Goal: Task Accomplishment & Management: Use online tool/utility

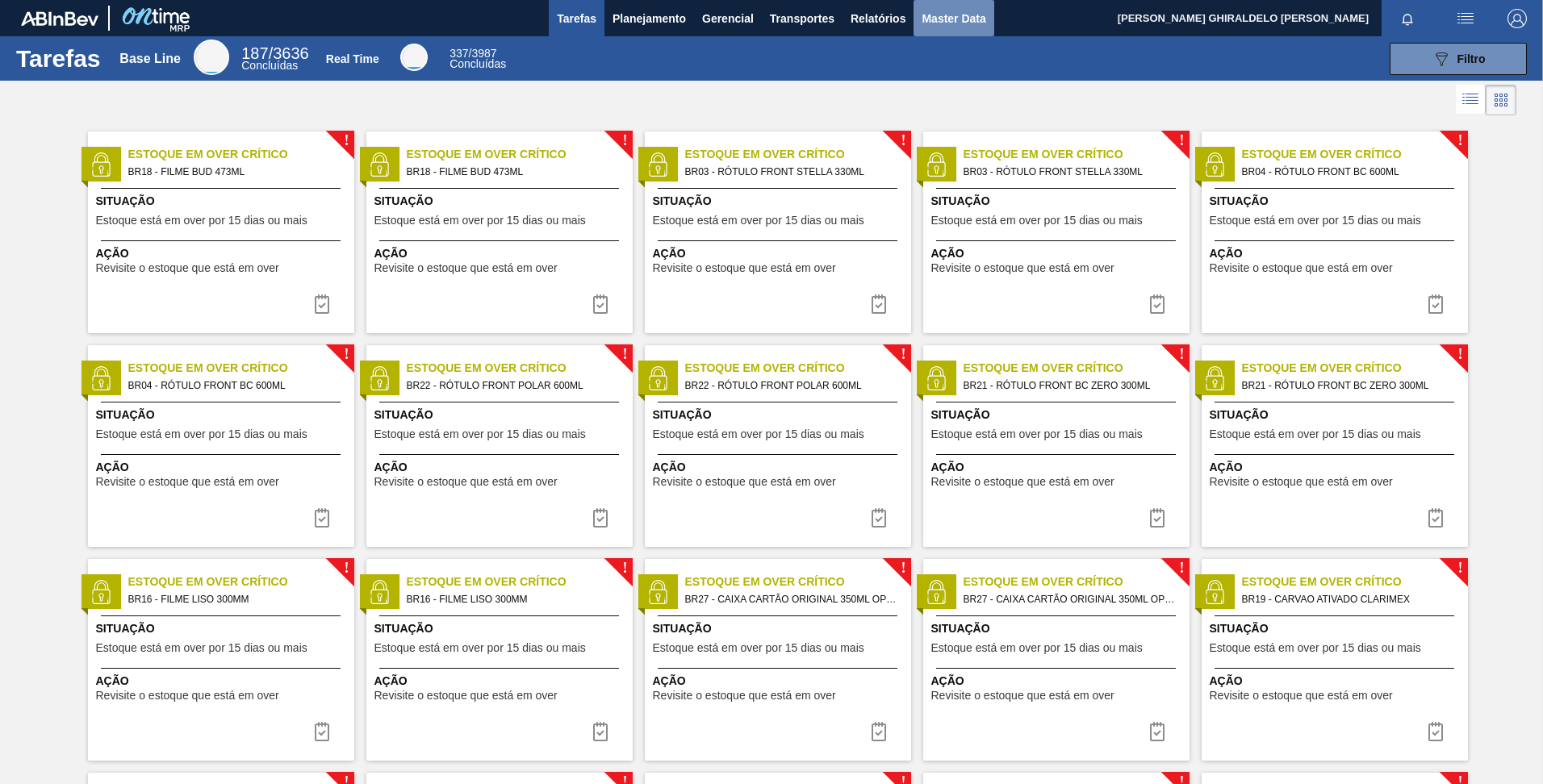
click at [928, 23] on span "Master Data" at bounding box center [954, 19] width 64 height 19
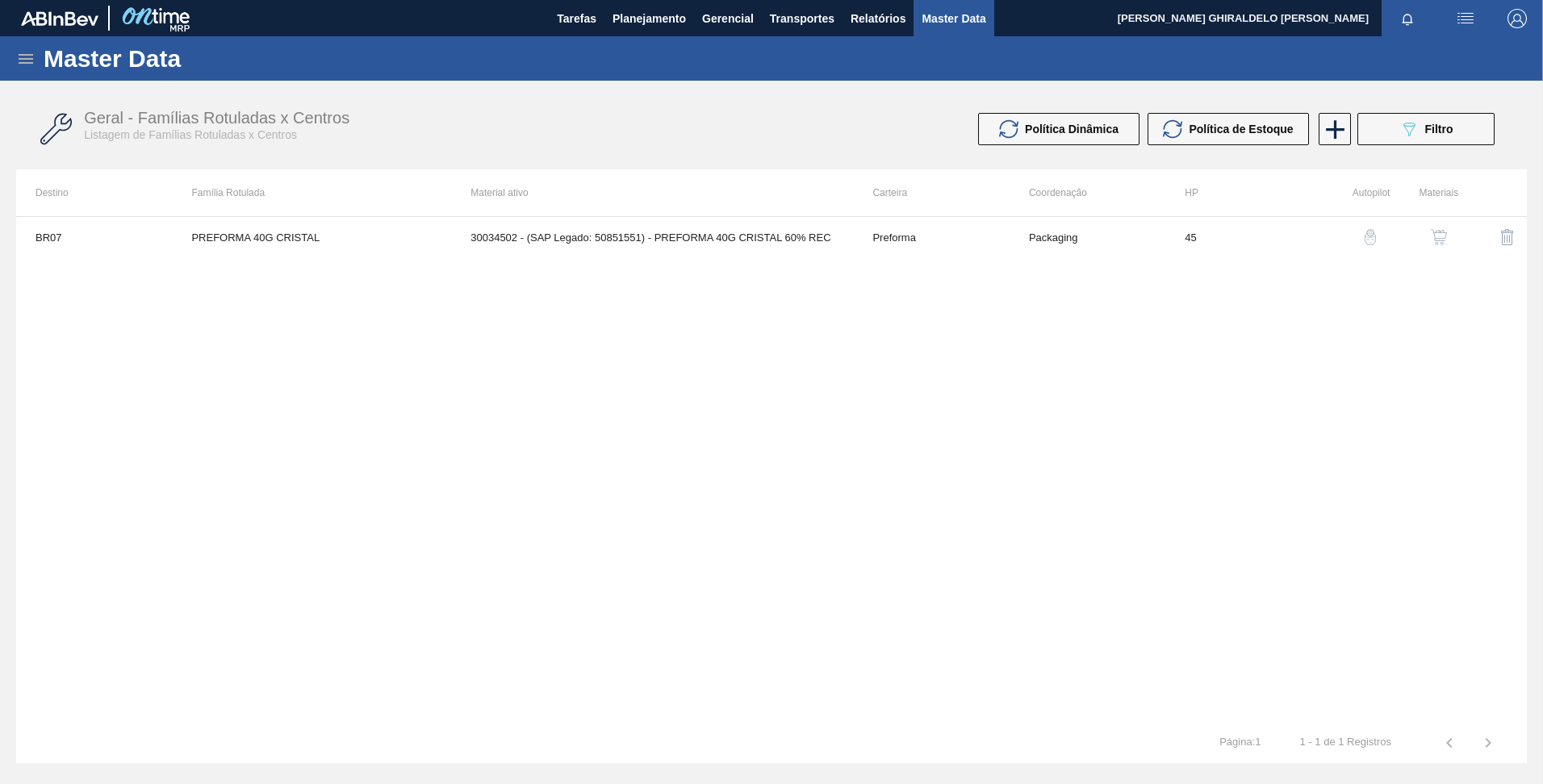
click at [16, 60] on icon at bounding box center [26, 59] width 19 height 19
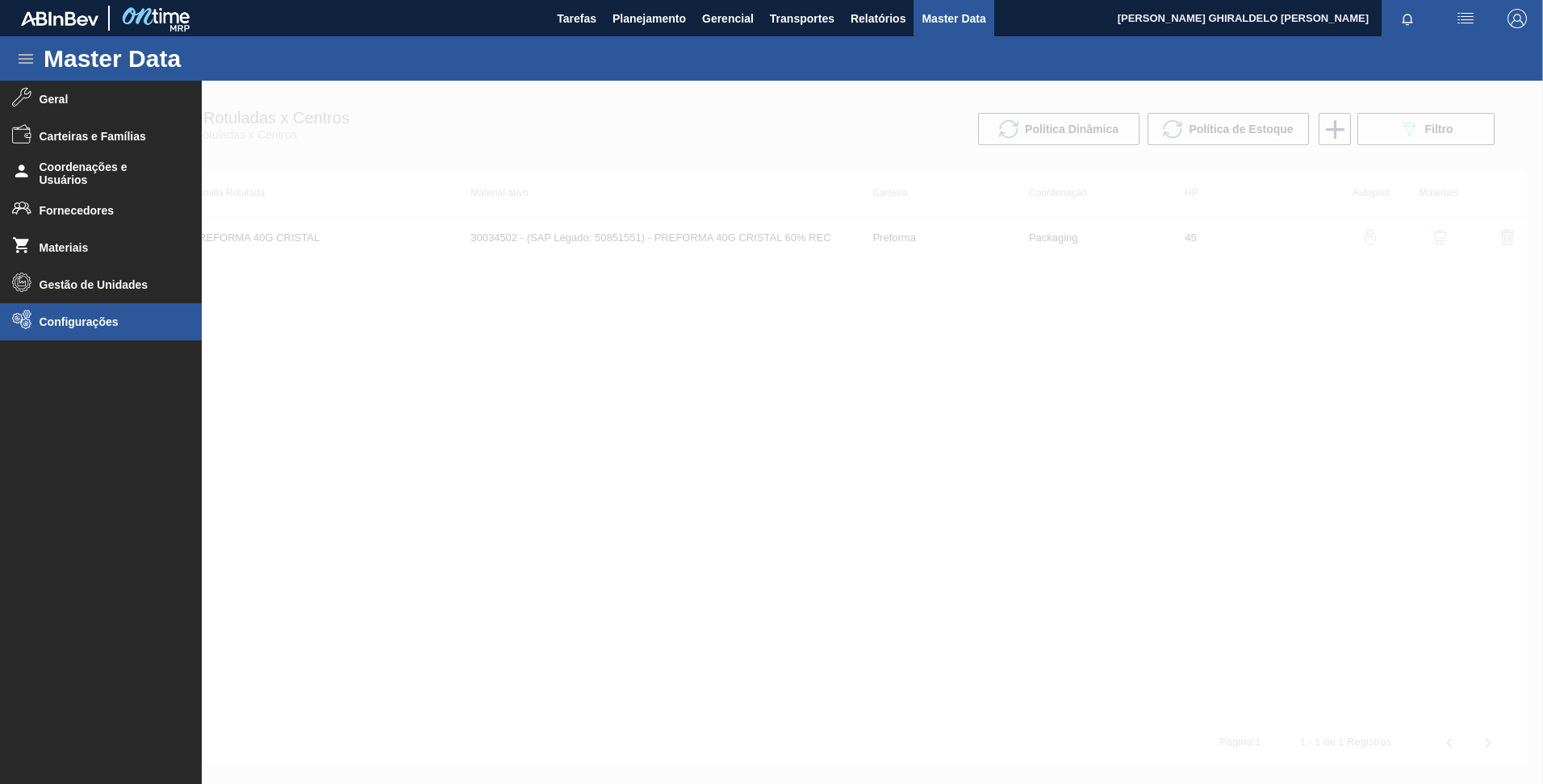
click at [92, 310] on li "Configurações" at bounding box center [101, 322] width 202 height 37
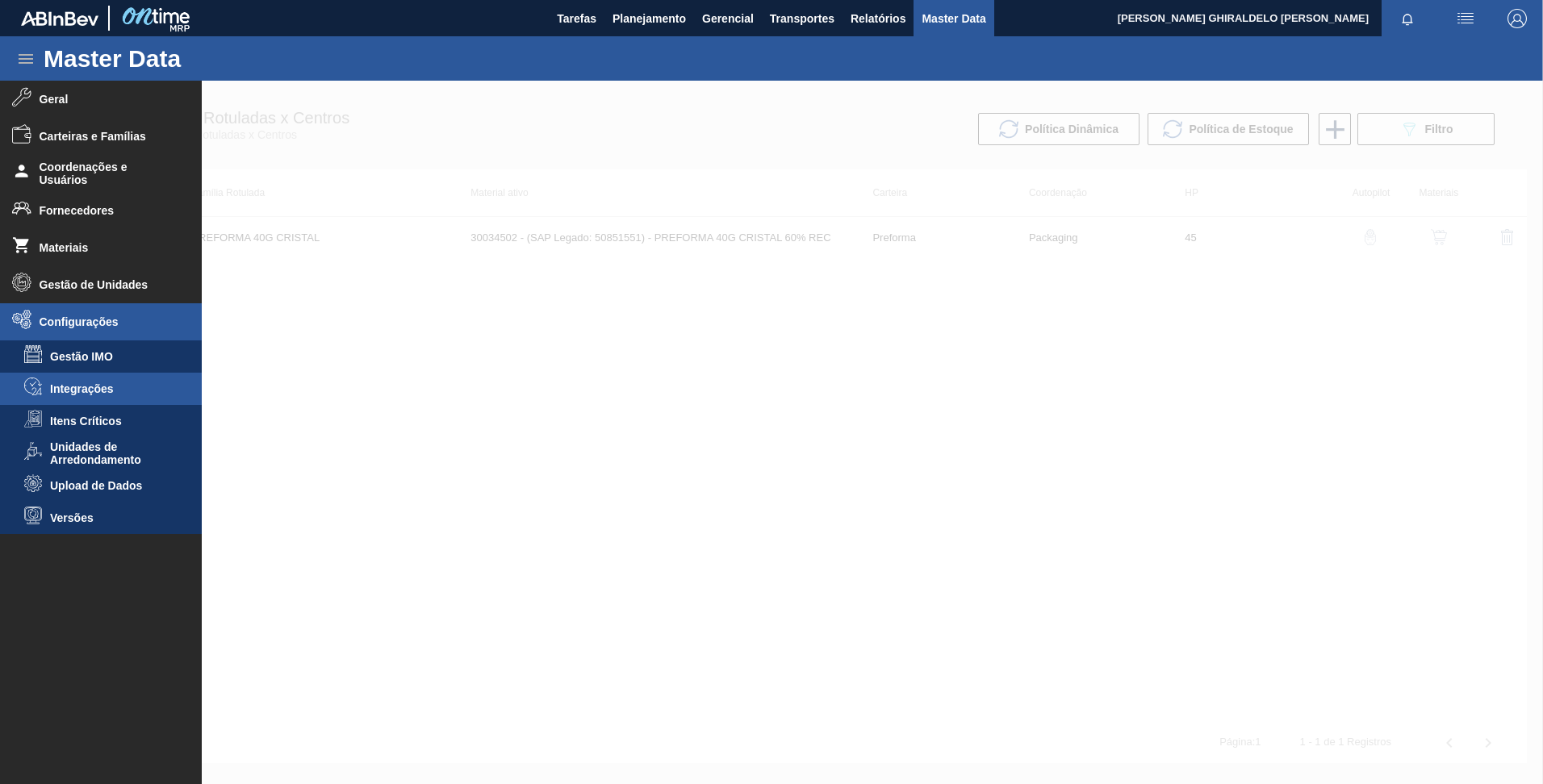
click at [110, 395] on li "Integrações" at bounding box center [101, 389] width 202 height 32
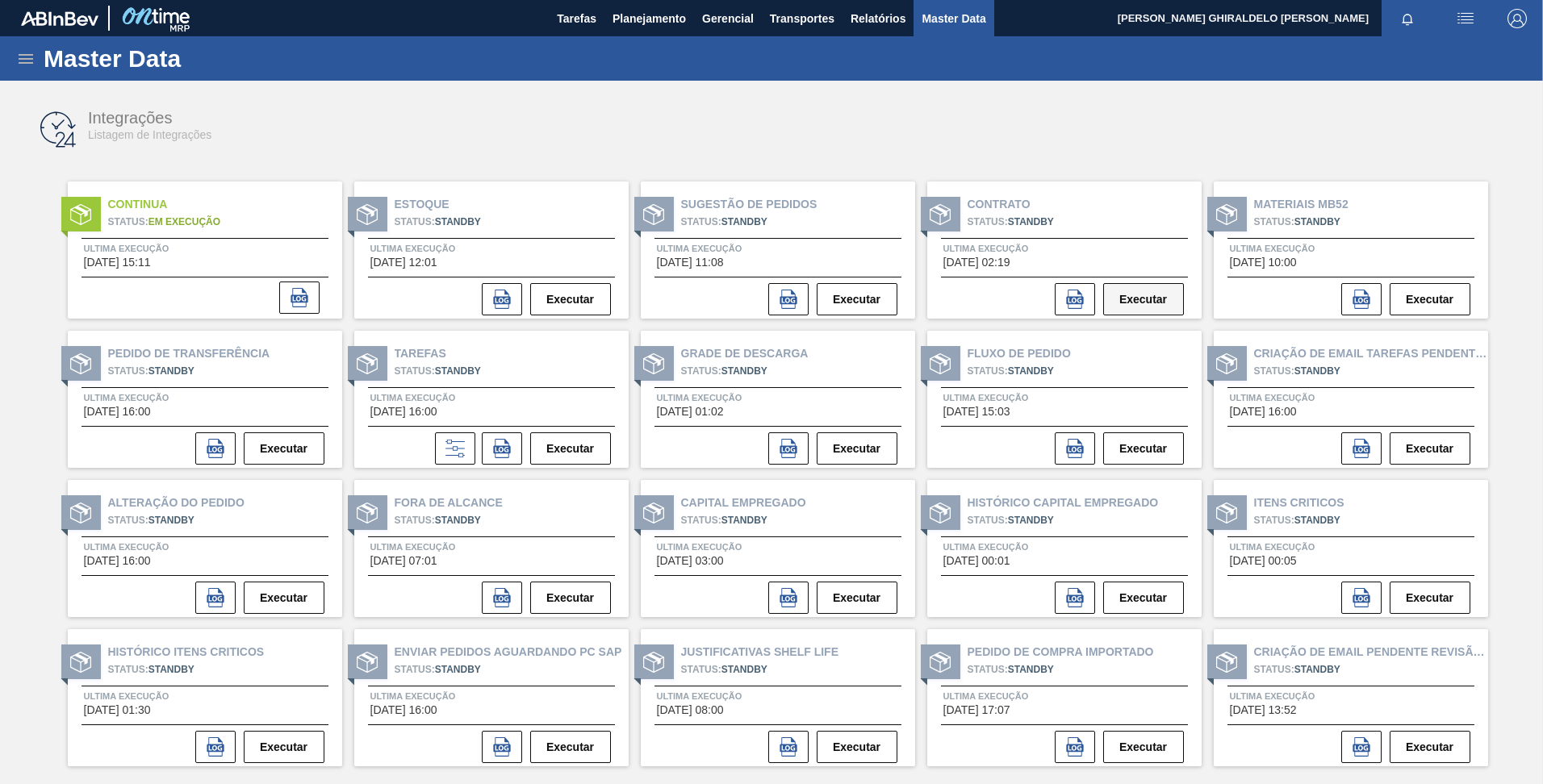
click at [1118, 291] on button "Executar" at bounding box center [1142, 299] width 81 height 32
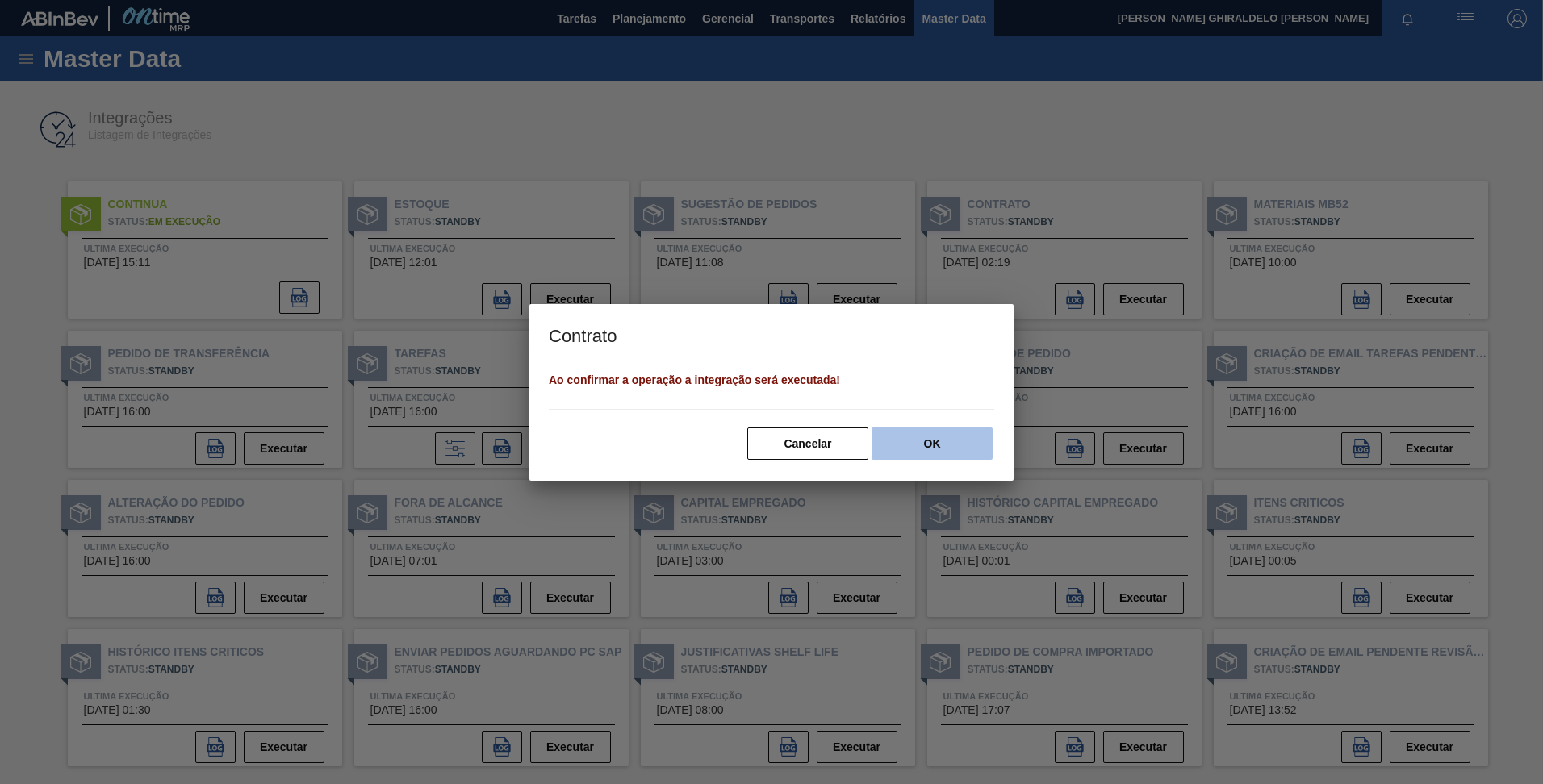
click at [919, 437] on button "OK" at bounding box center [931, 443] width 121 height 32
